Goal: Task Accomplishment & Management: Manage account settings

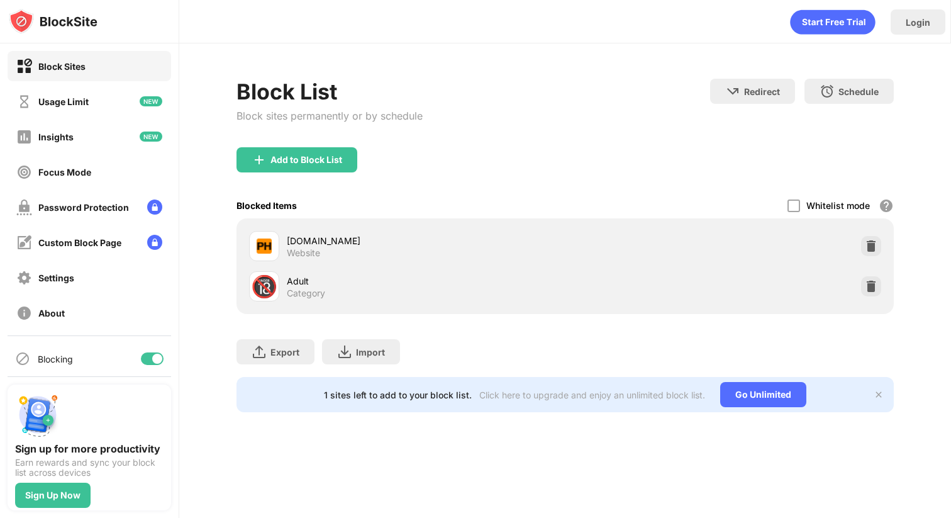
click at [297, 161] on div "Add to Block List" at bounding box center [306, 160] width 72 height 10
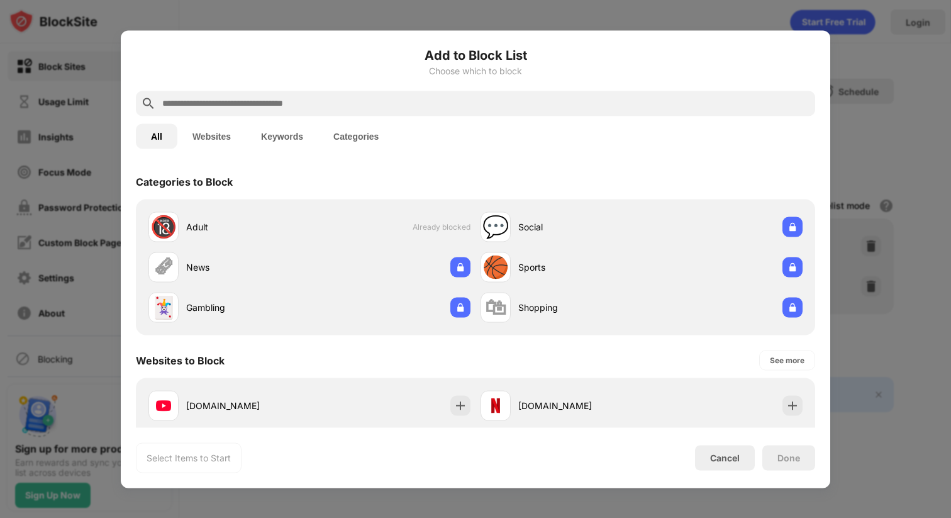
click at [383, 103] on input "text" at bounding box center [485, 103] width 649 height 15
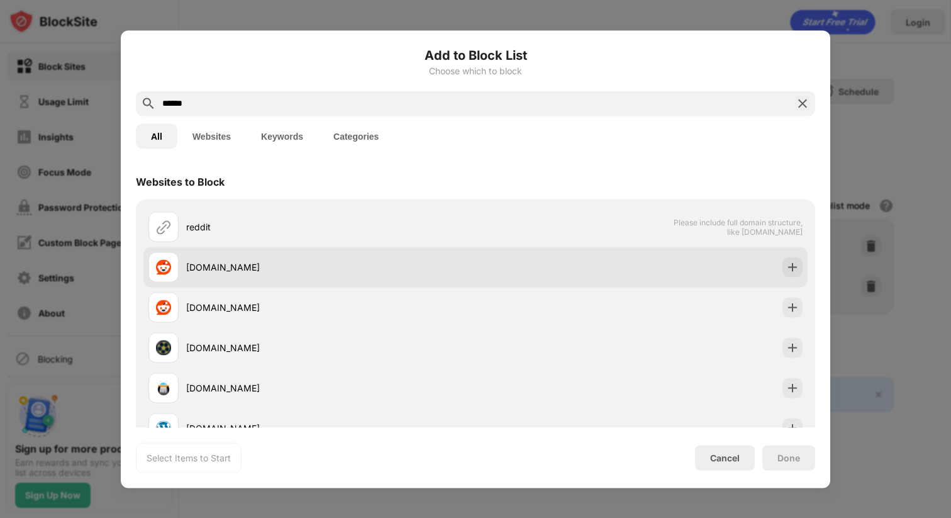
type input "******"
click at [254, 268] on div "[DOMAIN_NAME]" at bounding box center [330, 266] width 289 height 13
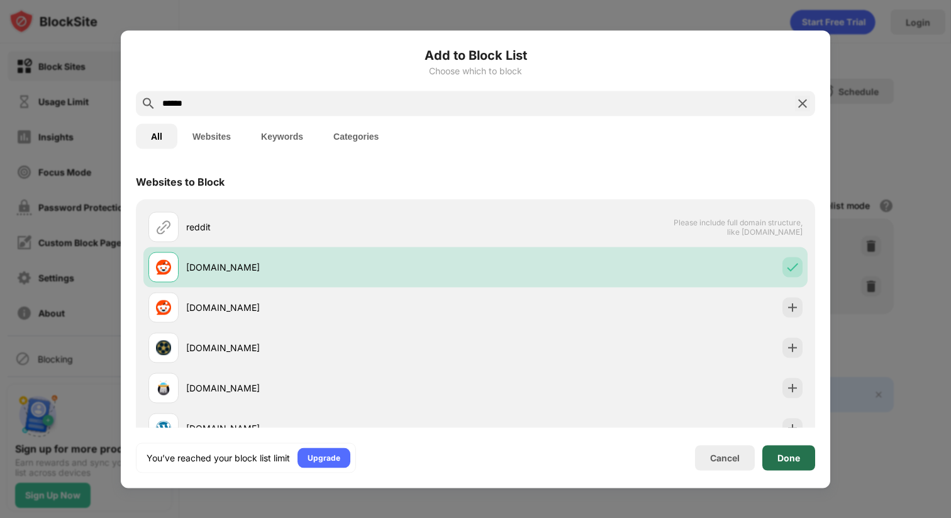
click at [800, 456] on div "Done" at bounding box center [788, 457] width 53 height 25
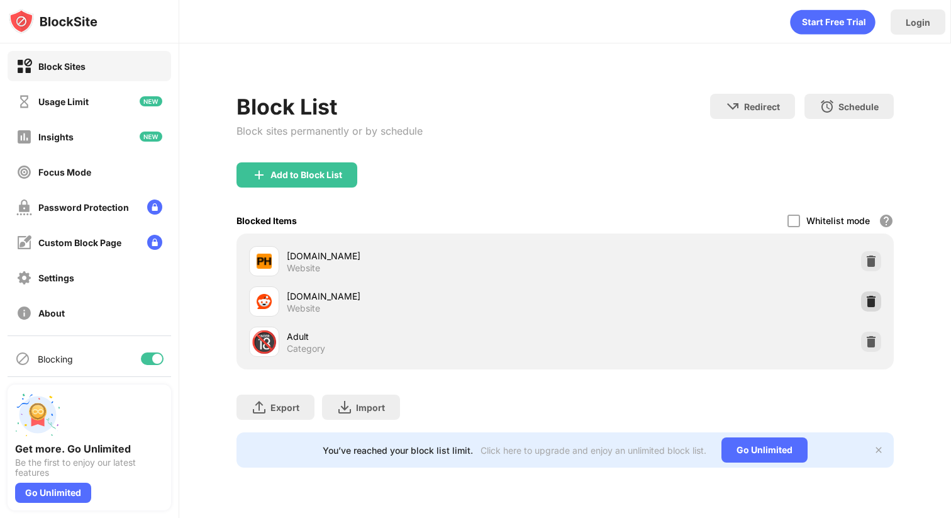
click at [875, 302] on img at bounding box center [871, 301] width 13 height 13
